Goal: Task Accomplishment & Management: Use online tool/utility

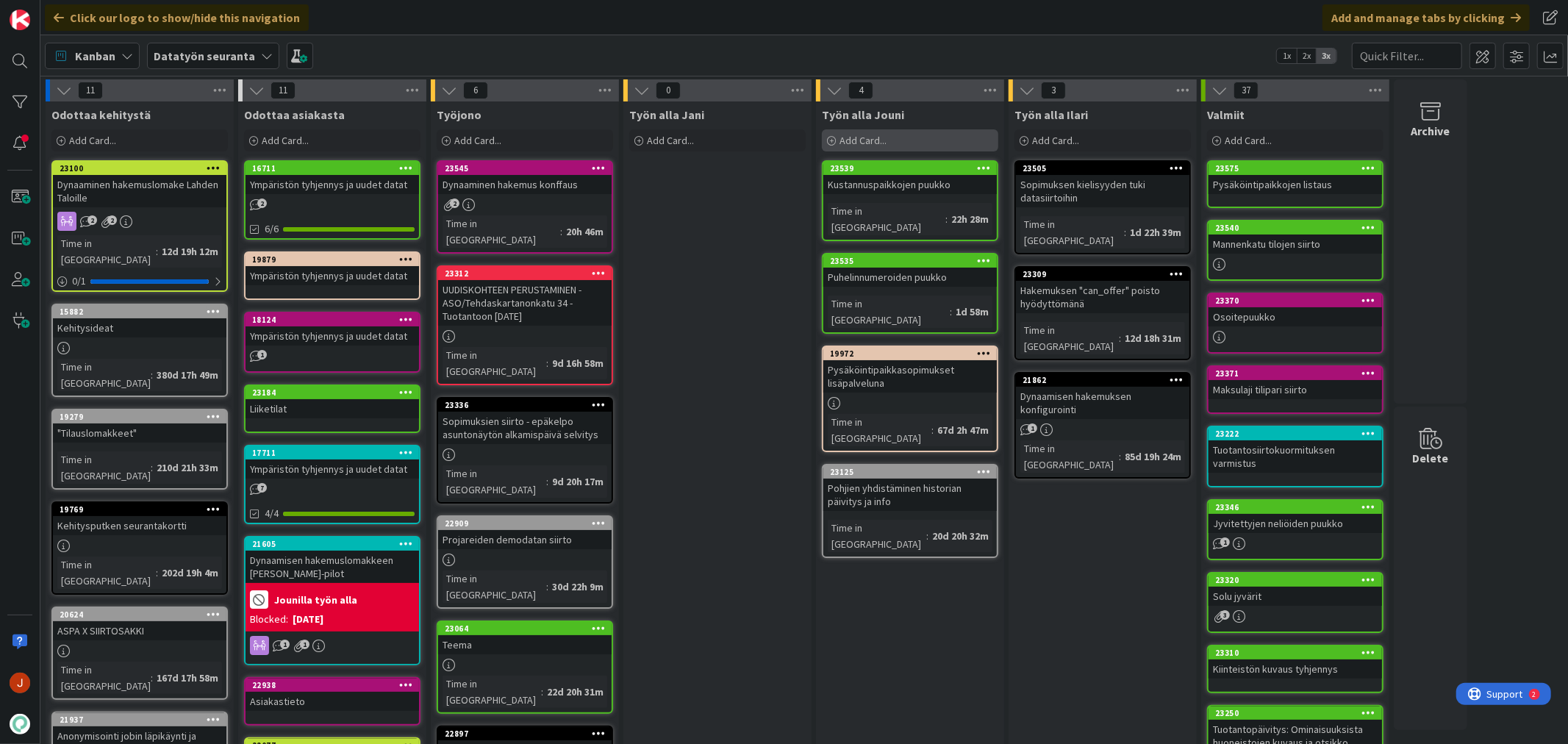
click at [907, 141] on div "Add Card..." at bounding box center [910, 140] width 176 height 22
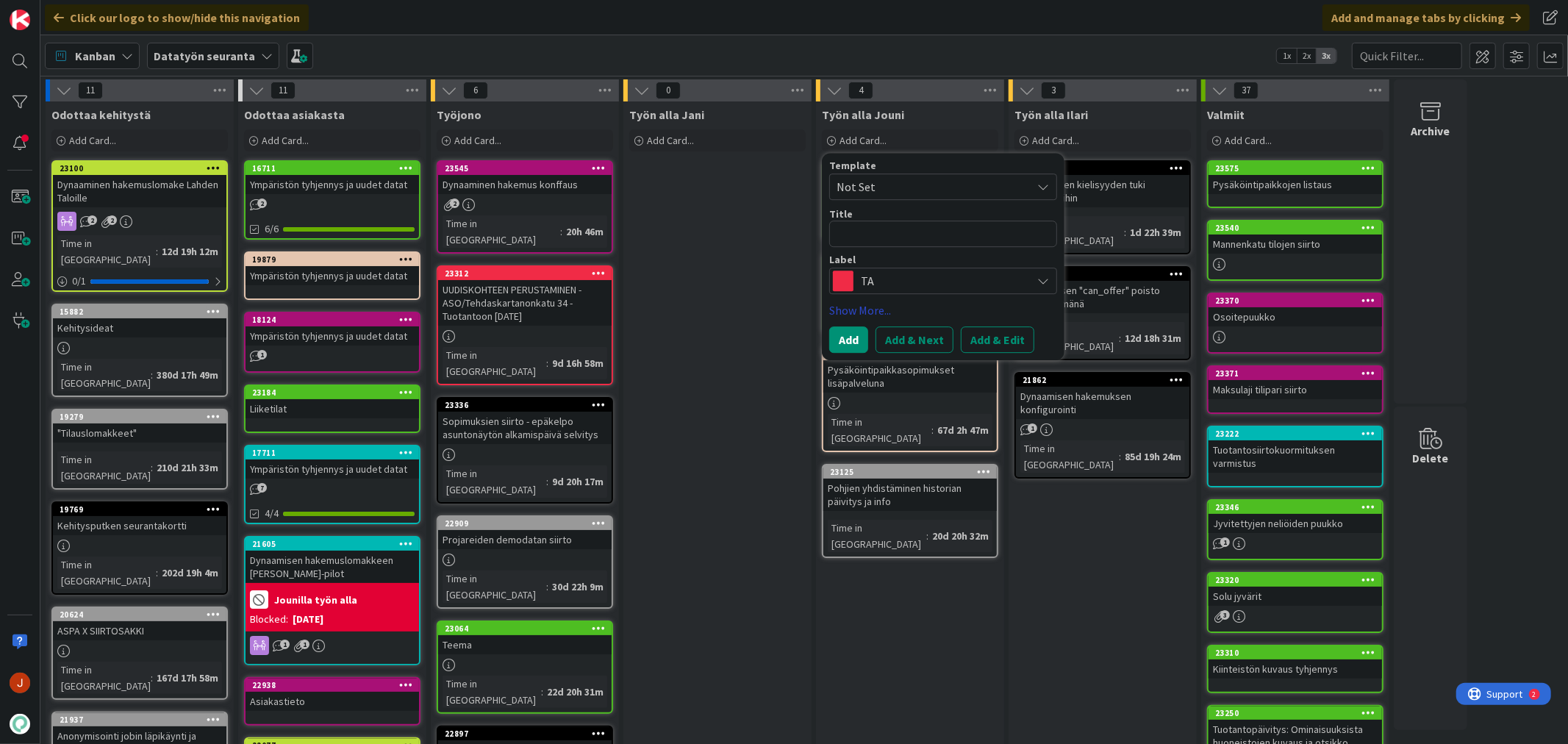
click at [897, 301] on link "Show More..." at bounding box center [943, 310] width 228 height 18
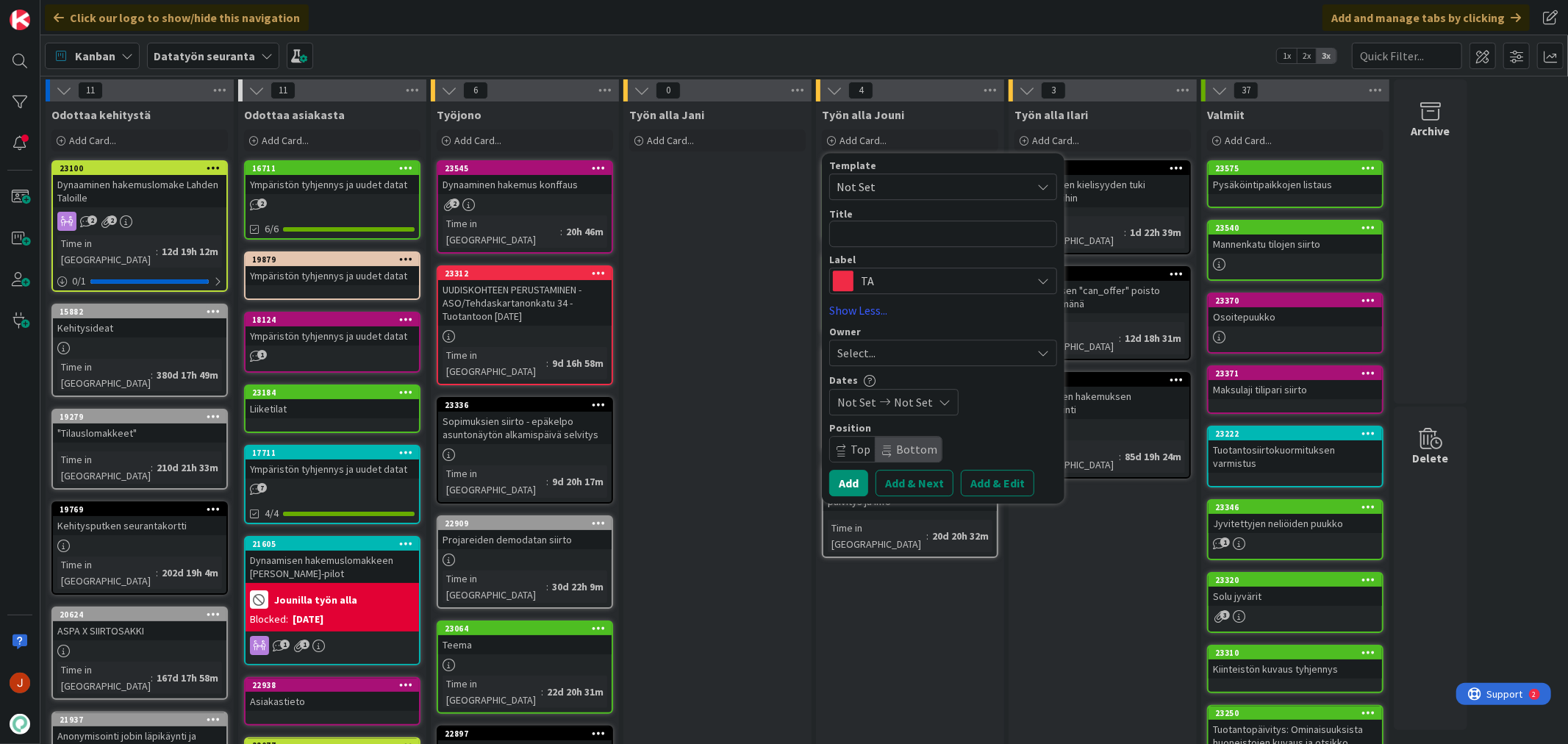
click at [900, 272] on span "TA" at bounding box center [943, 281] width 163 height 21
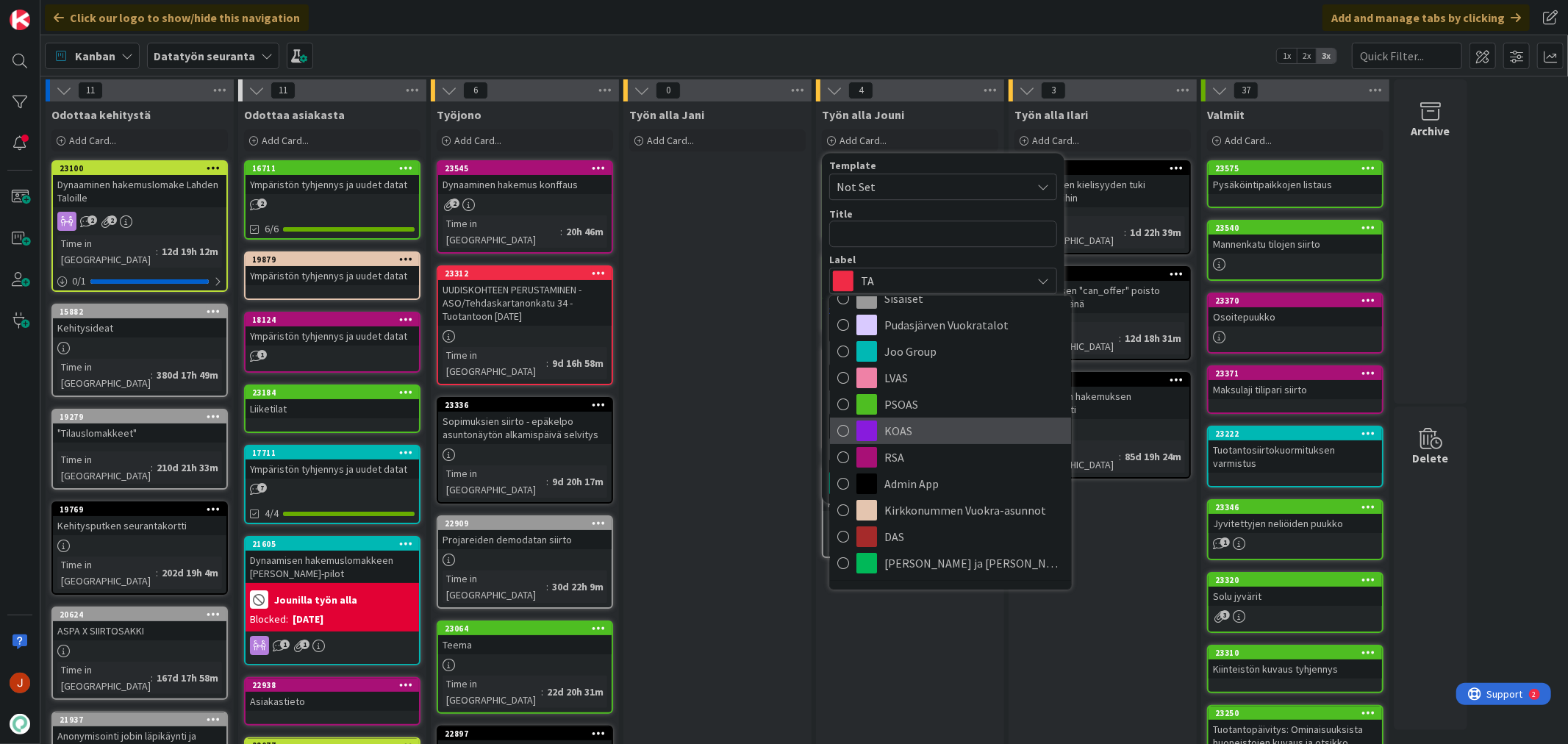
scroll to position [174, 0]
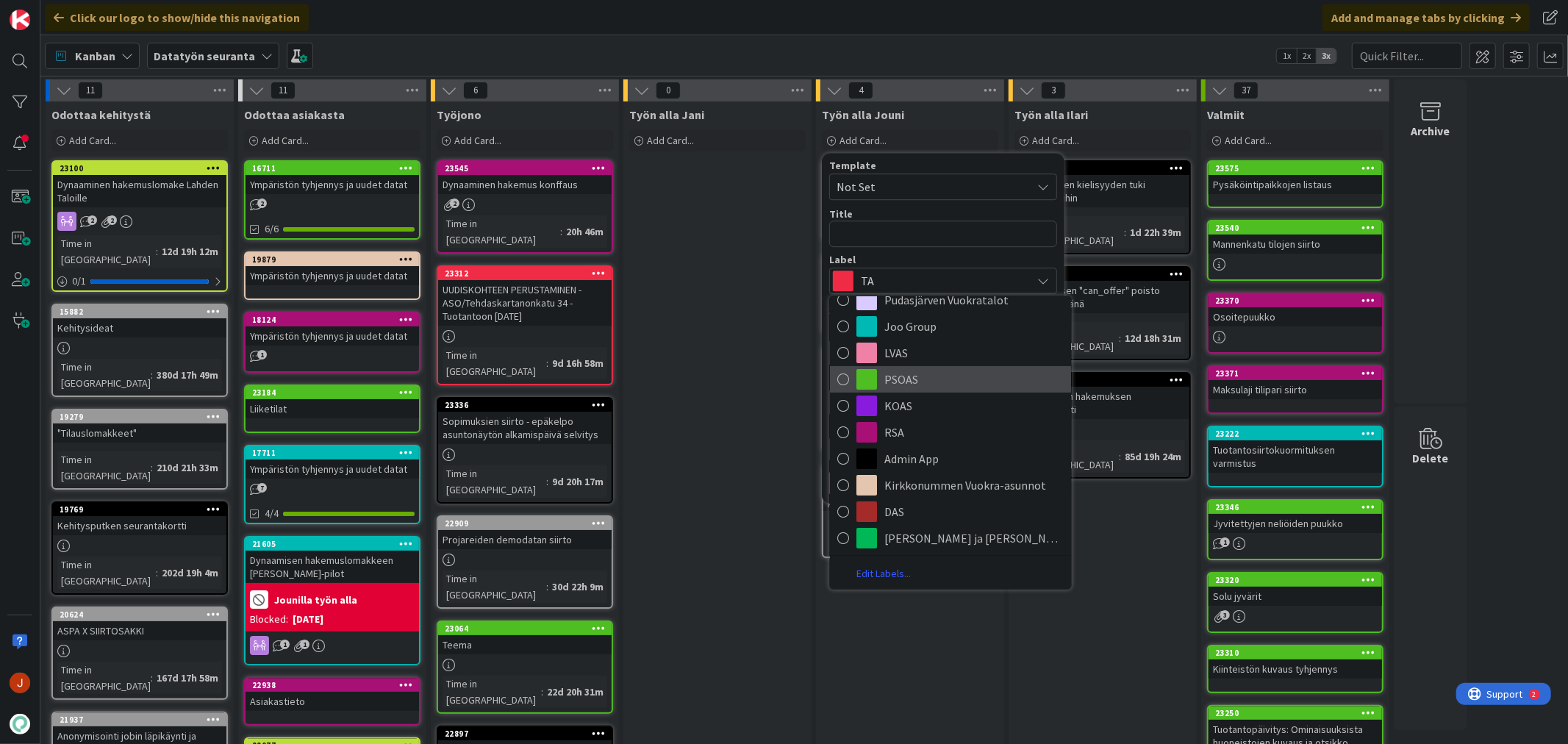
click at [923, 368] on span "PSOAS" at bounding box center [974, 379] width 179 height 22
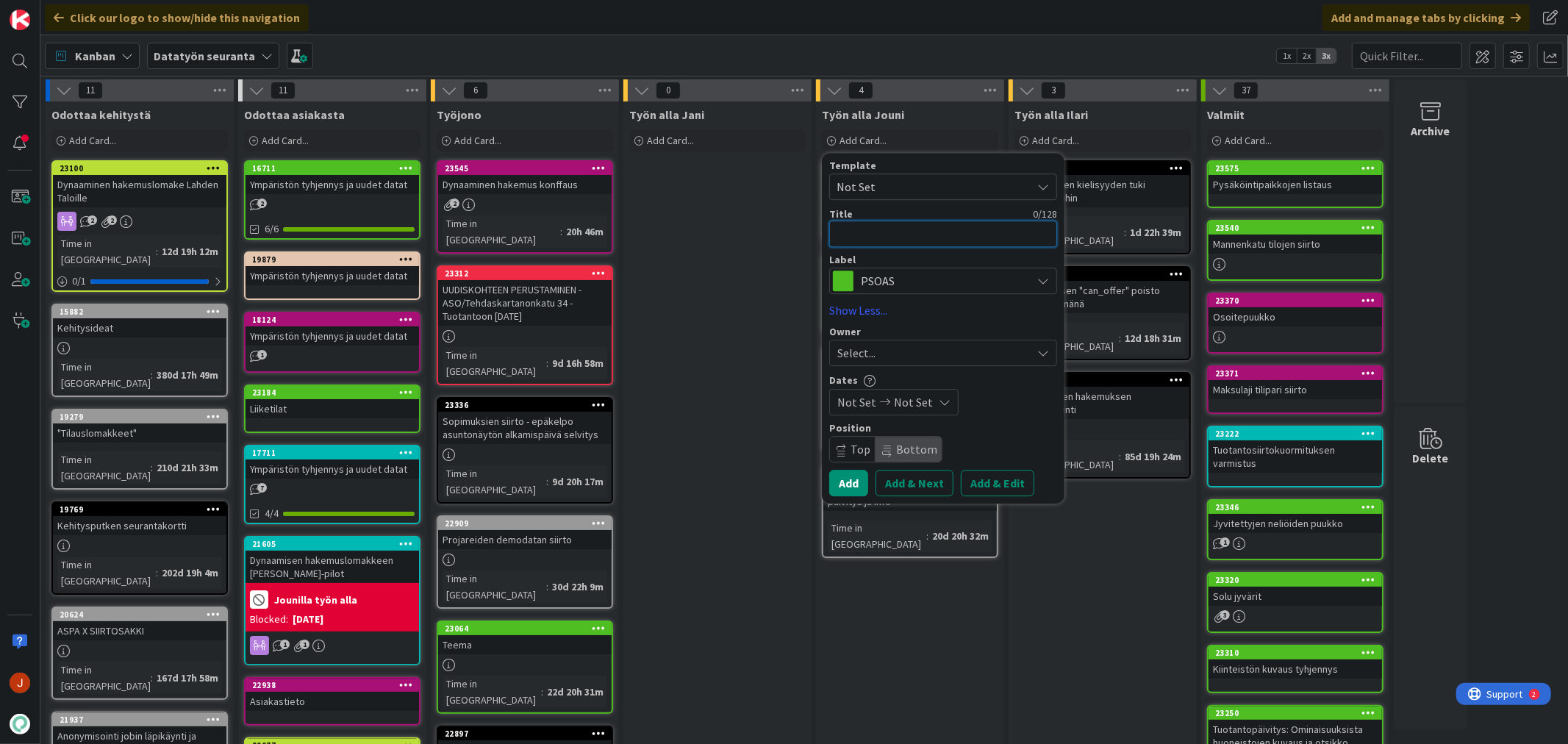
click at [905, 232] on textarea at bounding box center [943, 233] width 228 height 26
click at [506, 624] on div "23064" at bounding box center [527, 628] width 167 height 10
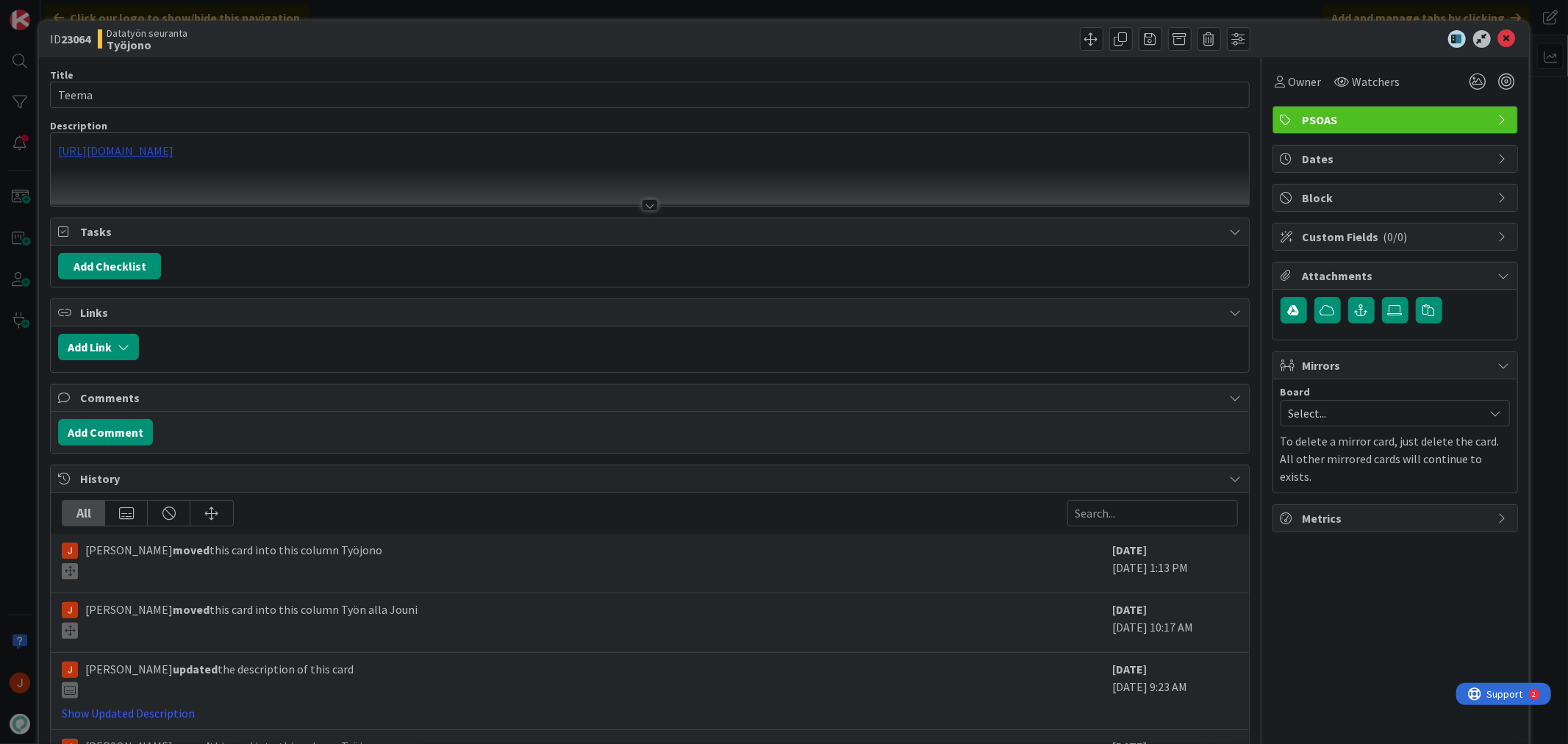
click at [357, 153] on div "https://pandiaoy.slack.com/archives/C082CRE20CC/p1756713665718909" at bounding box center [649, 169] width 1198 height 72
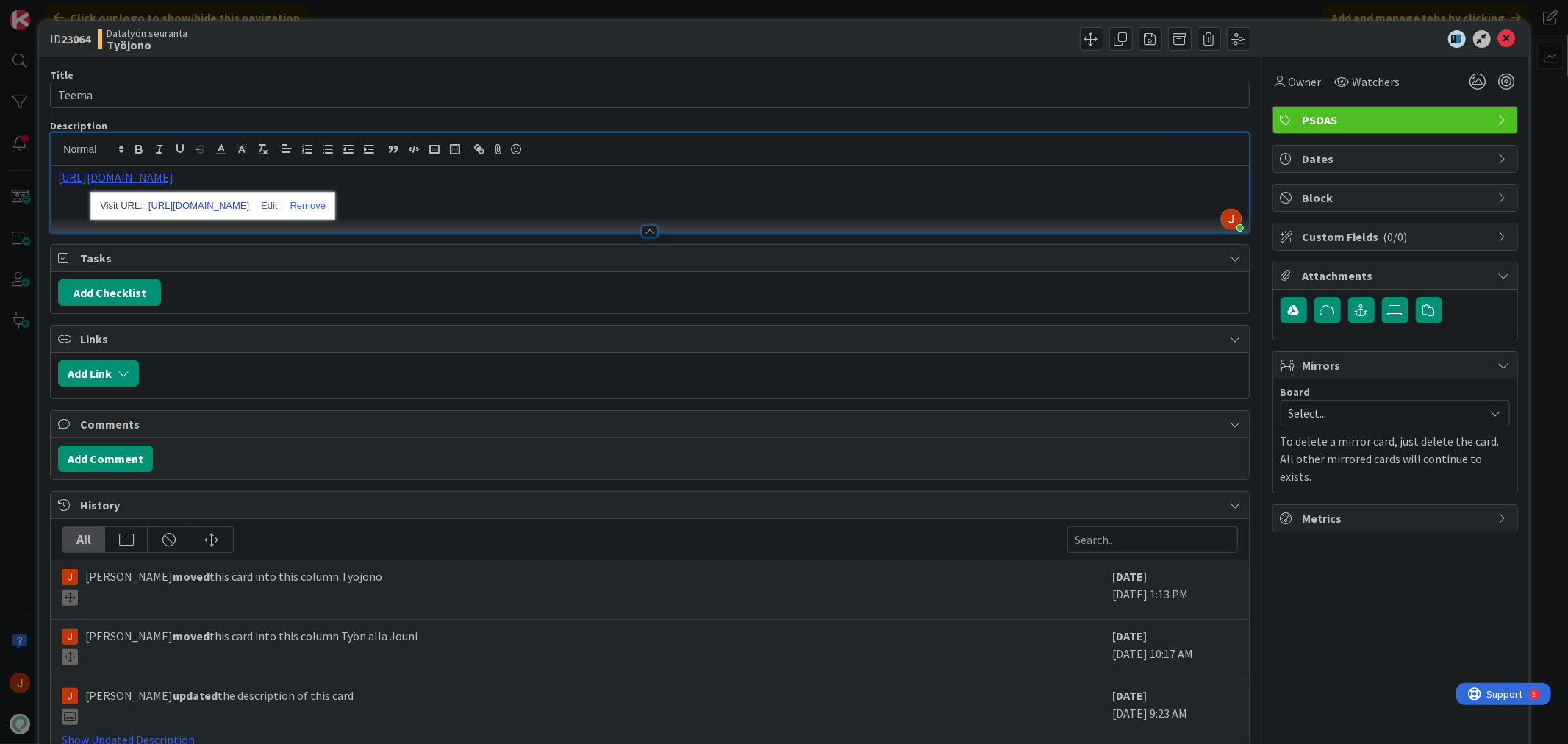
click at [212, 209] on link "https://pandiaoy.slack.com/archives/C082CRE20CC/p1756713665718909" at bounding box center [198, 206] width 100 height 19
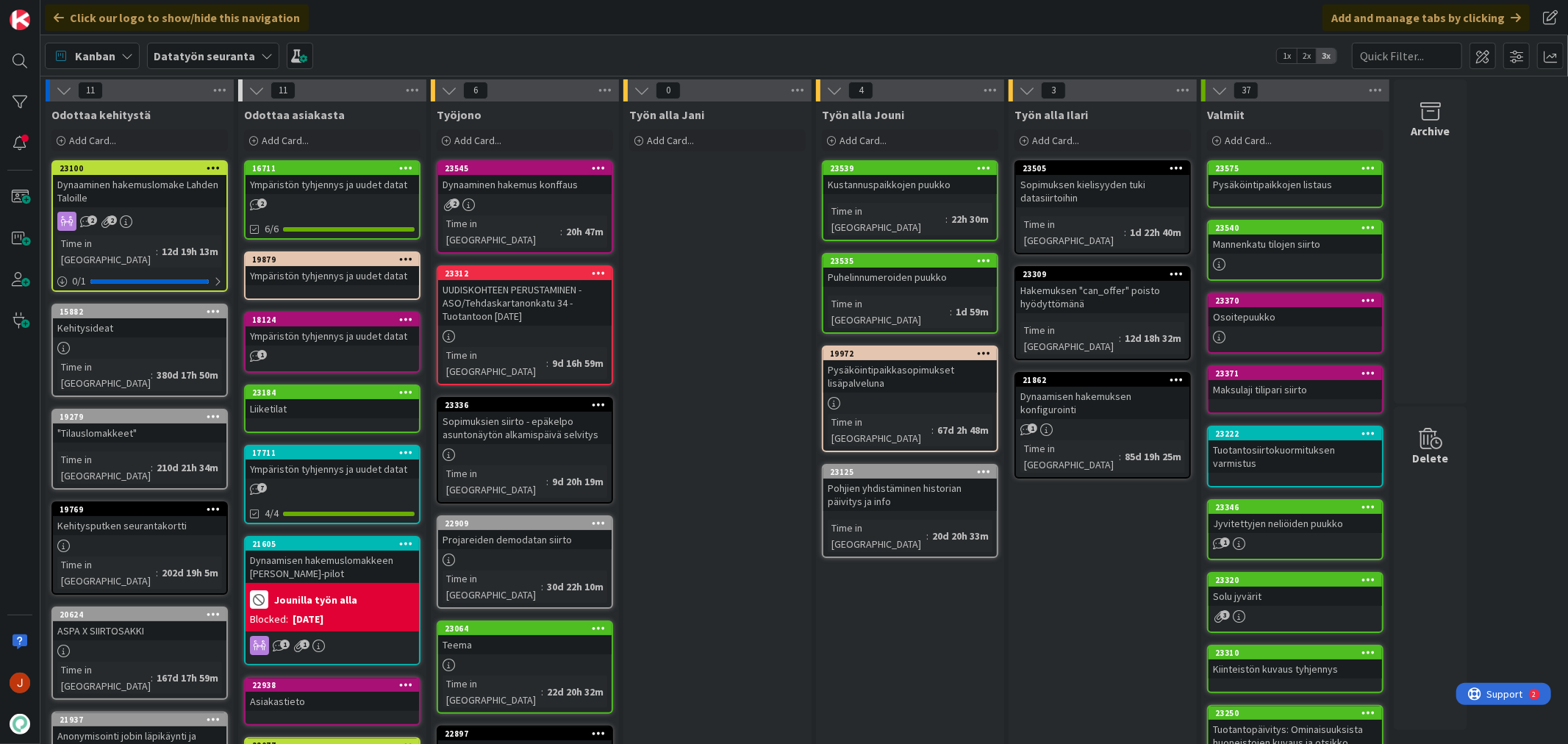
drag, startPoint x: 778, startPoint y: 252, endPoint x: 755, endPoint y: 245, distance: 24.0
click at [778, 252] on div "Työn alla Jani Add Card..." at bounding box center [718, 713] width 188 height 1224
click at [738, 469] on div "Työn alla Jani Add Card..." at bounding box center [718, 713] width 188 height 1224
drag, startPoint x: 778, startPoint y: 254, endPoint x: 651, endPoint y: 190, distance: 142.2
click at [778, 254] on div "Työn alla Jani Add Card..." at bounding box center [718, 713] width 188 height 1224
